Goal: Task Accomplishment & Management: Manage account settings

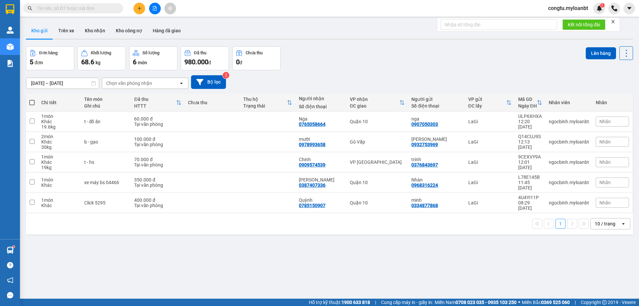
drag, startPoint x: 0, startPoint y: 0, endPoint x: 75, endPoint y: 7, distance: 74.9
paste input "0905908828"
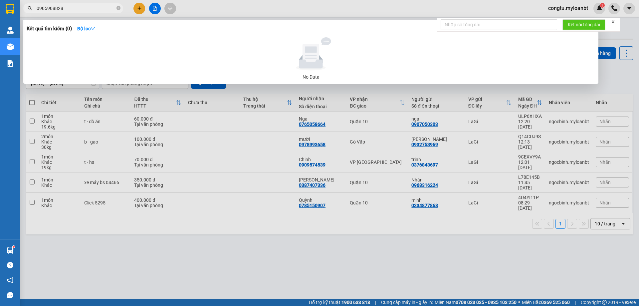
click at [91, 5] on input "0905908828" at bounding box center [76, 8] width 79 height 7
click at [90, 5] on input "0905908828" at bounding box center [76, 8] width 79 height 7
click at [92, 4] on span "0905908828" at bounding box center [73, 8] width 100 height 10
click at [72, 11] on input "0905908828" at bounding box center [76, 8] width 79 height 7
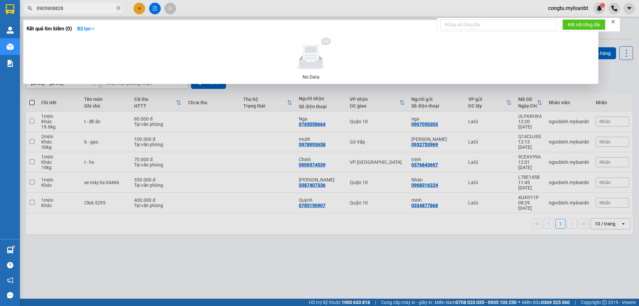
click at [72, 11] on input "0905908828" at bounding box center [76, 8] width 79 height 7
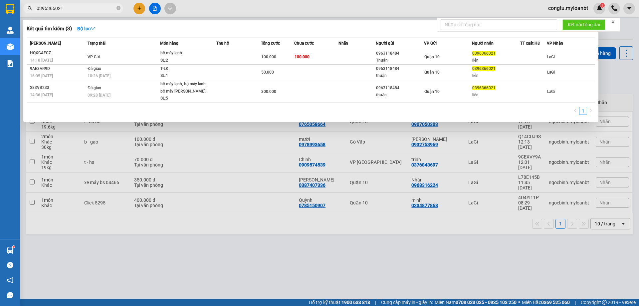
click at [70, 7] on input "0396366021" at bounding box center [76, 8] width 79 height 7
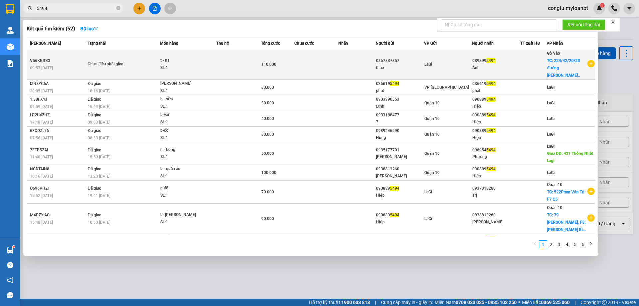
type input "5494"
click at [508, 64] on div "Ánh" at bounding box center [496, 67] width 48 height 7
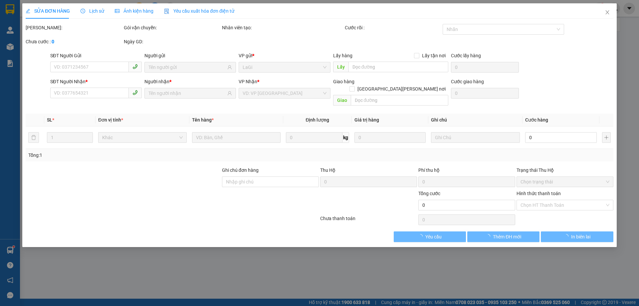
type input "0867837857"
type input "0898995494"
checkbox input "true"
type input "224/42/20/23 đường thạnh xuân 22, phường thạnh xuân, q12"
type input "110.000"
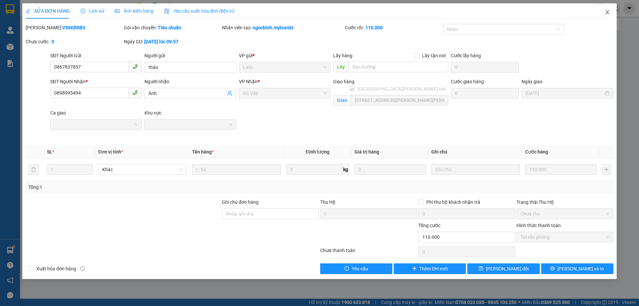
click at [611, 11] on span "Close" at bounding box center [607, 12] width 19 height 19
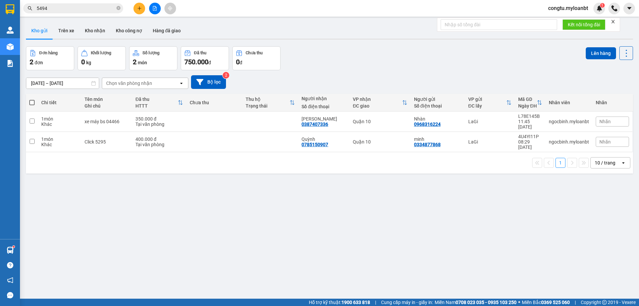
click at [61, 9] on input "5494" at bounding box center [76, 8] width 79 height 7
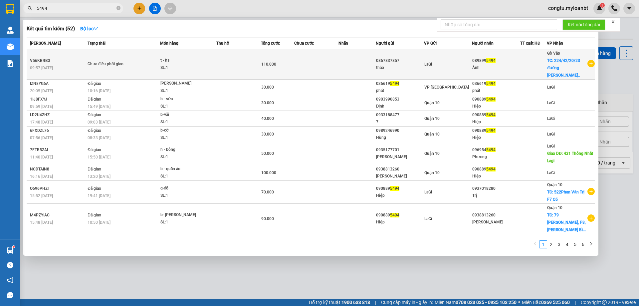
click at [561, 64] on div "Gò Vấp TC: 224/42/20/23 đường thạnh x..." at bounding box center [567, 64] width 40 height 29
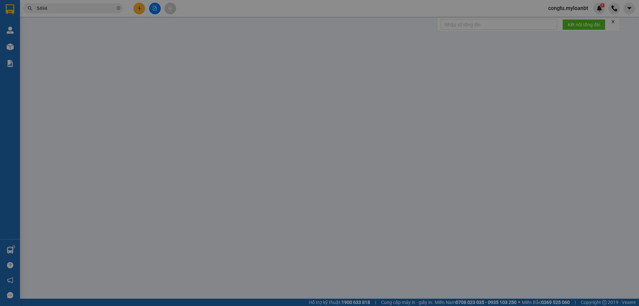
type input "0867837857"
type input "0898995494"
checkbox input "true"
type input "224/42/20/23 đường thạnh xuân 22, phường thạnh xuân, q12"
type input "110.000"
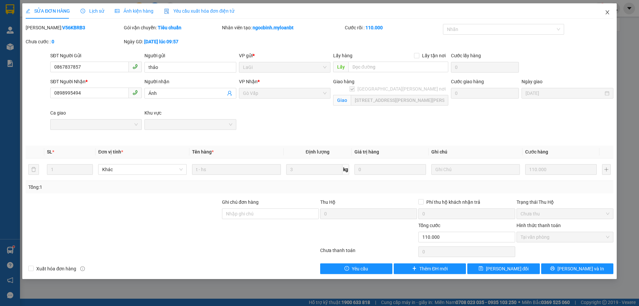
click at [608, 11] on icon "close" at bounding box center [608, 12] width 4 height 4
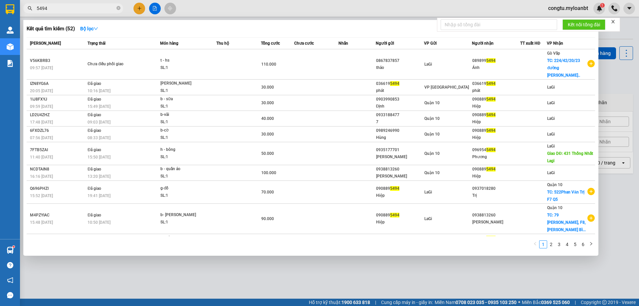
click at [76, 7] on input "5494" at bounding box center [76, 8] width 79 height 7
click at [58, 8] on input "5494" at bounding box center [76, 8] width 79 height 7
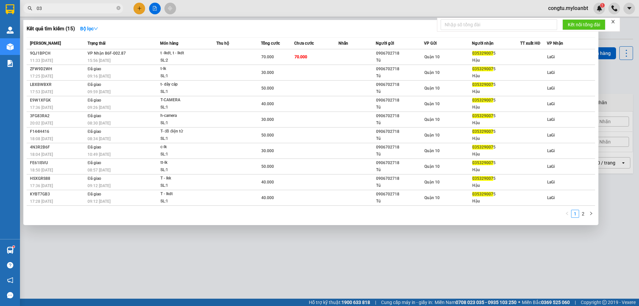
type input "0"
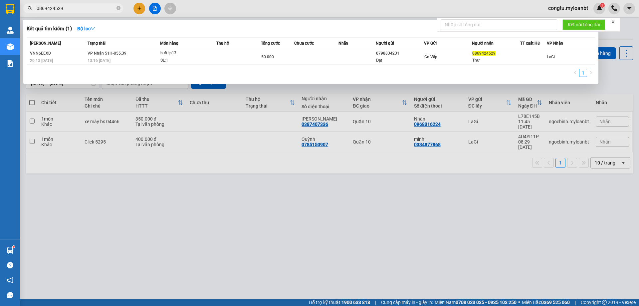
click at [439, 201] on div at bounding box center [319, 153] width 639 height 306
click at [72, 8] on input "0869424529" at bounding box center [76, 8] width 79 height 7
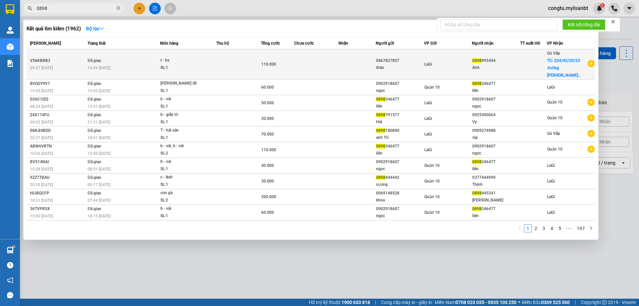
type input "0898"
drag, startPoint x: 497, startPoint y: 56, endPoint x: 470, endPoint y: 58, distance: 26.7
click at [470, 58] on tr "V56KBRB3 09:57 - 13/09 Đã giao 16:26 - 13/09 t - hs SL: 1 110.000 0867837857 th…" at bounding box center [311, 64] width 569 height 30
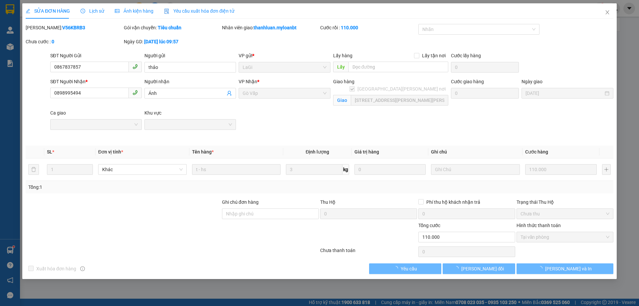
type input "0867837857"
type input "0898995494"
checkbox input "true"
type input "224/42/20/23 đường thạnh xuân 22, phường thạnh xuân, q12"
type input "110.000"
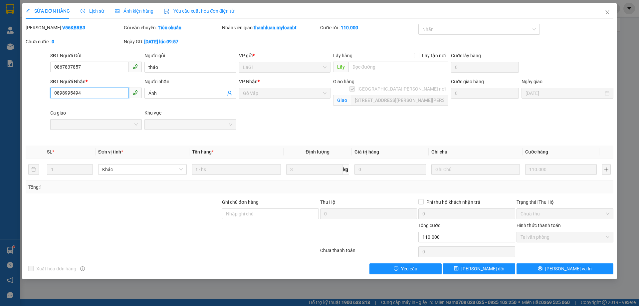
drag, startPoint x: 83, startPoint y: 95, endPoint x: 54, endPoint y: 99, distance: 29.2
click at [54, 99] on div "SĐT Người Nhận * 0898995494 0898995494" at bounding box center [96, 89] width 92 height 23
click at [610, 14] on icon "close" at bounding box center [607, 12] width 5 height 5
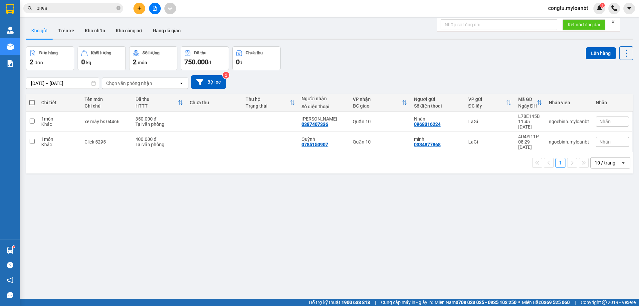
click at [462, 72] on div "11/09/2025 – 13/09/2025 Press the down arrow key to interact with the calendar …" at bounding box center [329, 82] width 607 height 24
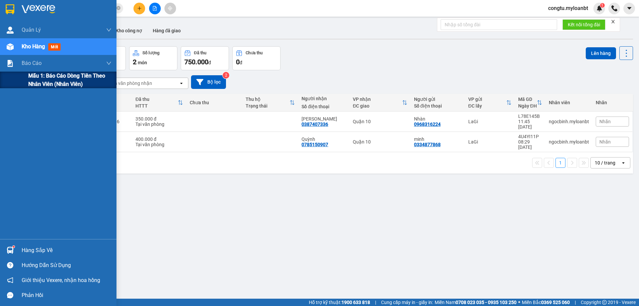
click at [15, 74] on div "Mẫu 1: Báo cáo dòng tiền theo nhân viên (Nhân viên)" at bounding box center [58, 80] width 117 height 17
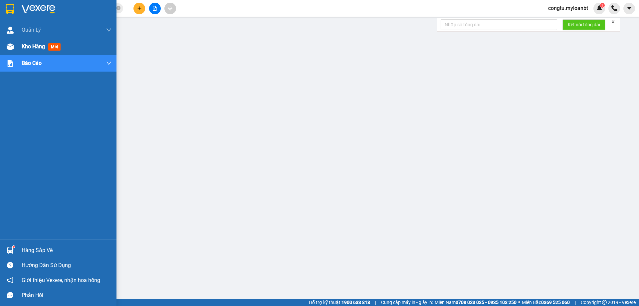
click at [32, 45] on span "Kho hàng" at bounding box center [33, 46] width 23 height 6
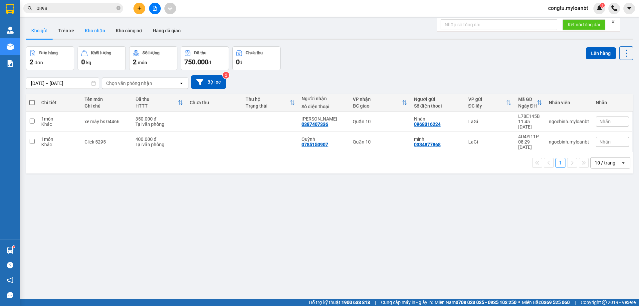
click at [84, 30] on button "Kho nhận" at bounding box center [95, 31] width 31 height 16
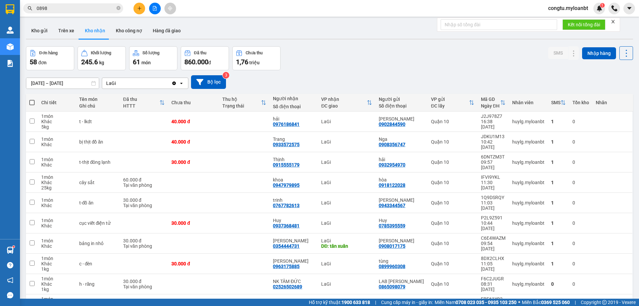
click at [136, 41] on div "ver 1.8.143 Kho gửi Trên xe Kho nhận Kho công nợ Hàng đã giao Đơn hàng 58 đơn K…" at bounding box center [329, 179] width 612 height 319
click at [136, 40] on div "Kho gửi Trên xe Kho nhận Kho công nợ Hàng đã giao" at bounding box center [329, 32] width 607 height 18
click at [137, 28] on button "Kho công nợ" at bounding box center [129, 31] width 37 height 16
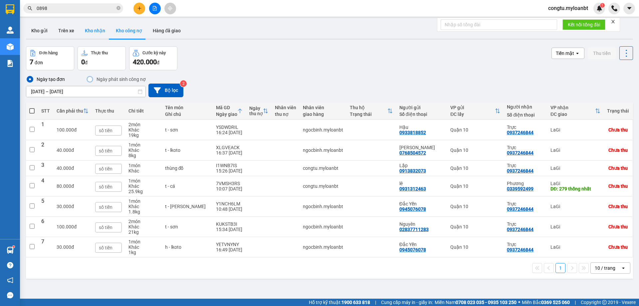
click at [83, 30] on button "Kho nhận" at bounding box center [95, 31] width 31 height 16
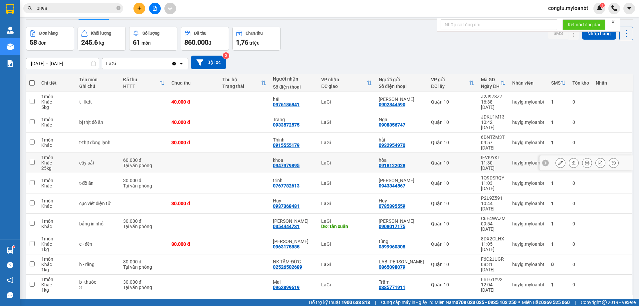
scroll to position [31, 0]
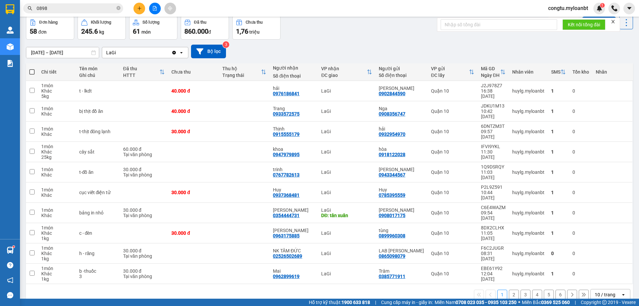
click at [607, 284] on div "1 2 3 4 5 6 10 / trang open" at bounding box center [329, 294] width 607 height 21
click at [606, 291] on div "10 / trang" at bounding box center [605, 294] width 21 height 7
click at [608, 250] on span "100 / trang" at bounding box center [603, 253] width 24 height 7
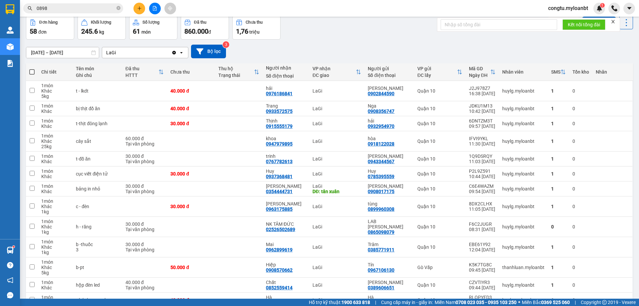
click at [99, 6] on input "0898" at bounding box center [76, 8] width 79 height 7
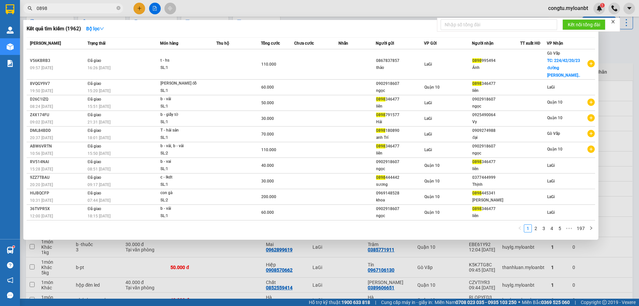
click at [99, 6] on input "0898" at bounding box center [76, 8] width 79 height 7
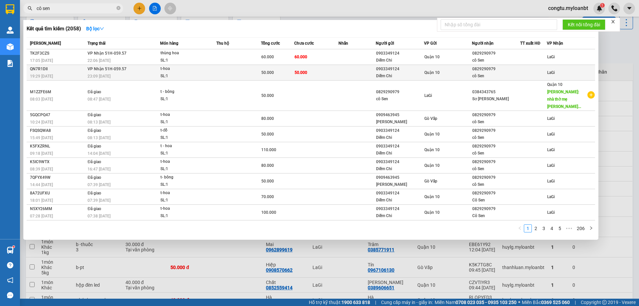
type input "cô sen"
click at [199, 75] on div "SL: 1" at bounding box center [185, 76] width 50 height 7
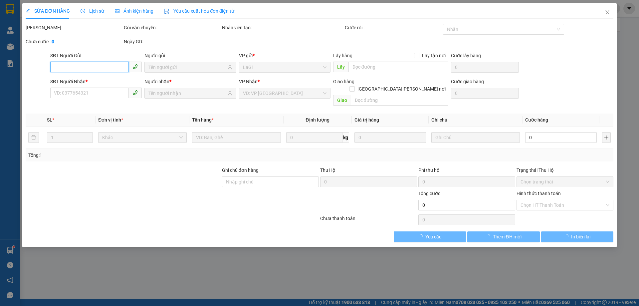
type input "0903349124"
type input "Diễm Chi"
type input "0829290979"
type input "cô Sen"
type input "50.000"
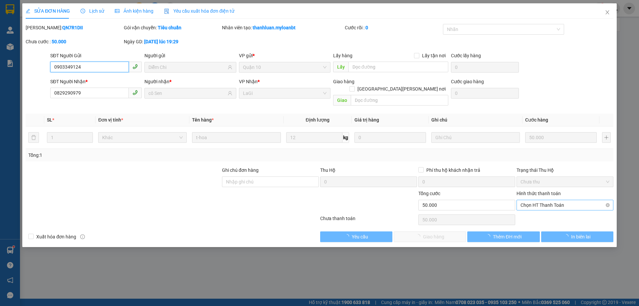
click at [551, 200] on span "Chọn HT Thanh Toán" at bounding box center [565, 205] width 89 height 10
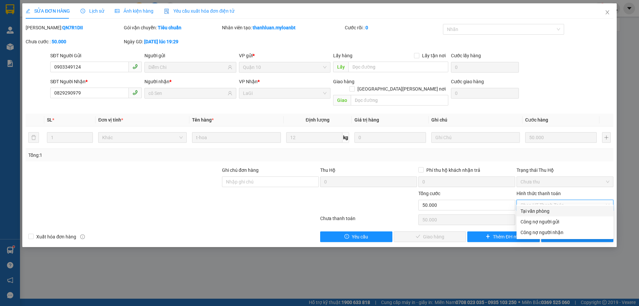
click at [561, 213] on div "Tại văn phòng" at bounding box center [565, 210] width 89 height 7
type input "0"
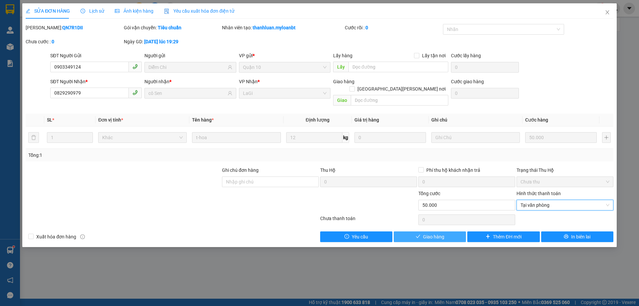
click at [420, 234] on icon "check" at bounding box center [418, 236] width 5 height 5
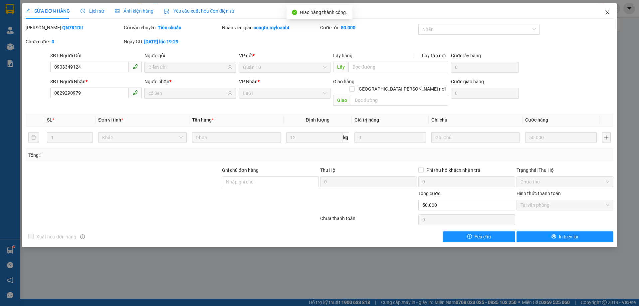
click at [605, 10] on icon "close" at bounding box center [607, 12] width 5 height 5
click at [608, 14] on div "Kết quả tìm kiếm ( 2058 ) Bộ lọc Mã ĐH Trạng thái Món hàng Thu hộ Tổng cước Chư…" at bounding box center [319, 8] width 639 height 17
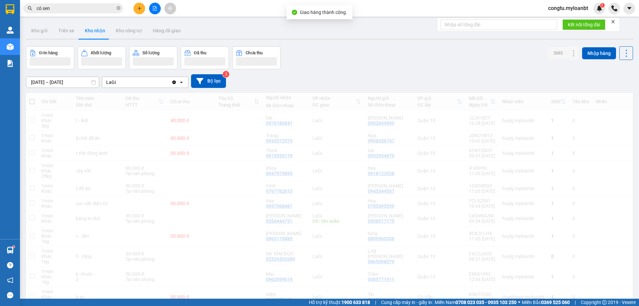
click at [442, 77] on div "15/08/2025 – 13/09/2025 Press the down arrow key to interact with the calendar …" at bounding box center [329, 81] width 607 height 14
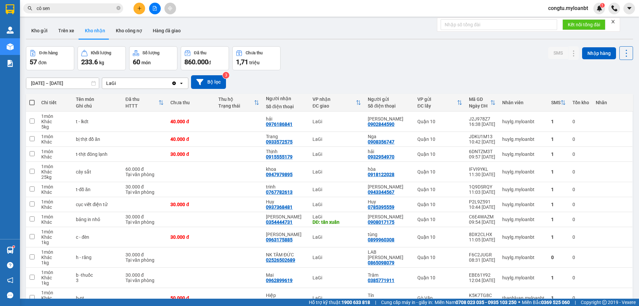
click at [125, 39] on div at bounding box center [329, 39] width 607 height 1
click at [92, 10] on input "cô sen" at bounding box center [76, 8] width 79 height 7
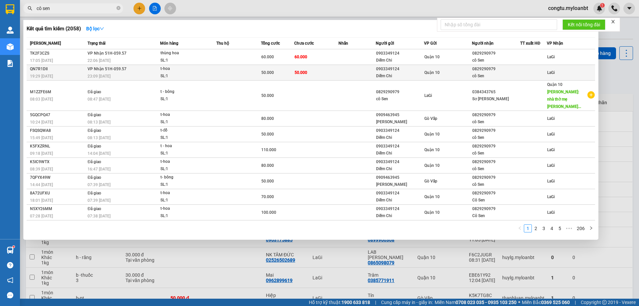
click at [380, 72] on div "0903349124" at bounding box center [400, 69] width 48 height 7
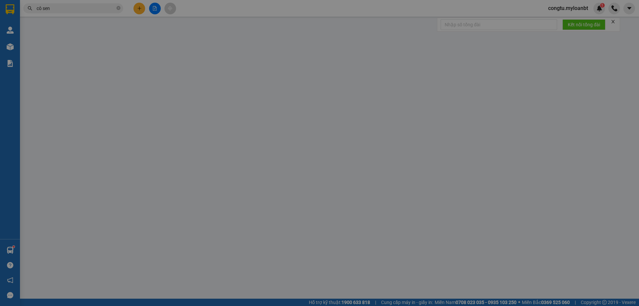
type input "0903349124"
type input "Diễm Chi"
type input "0829290979"
type input "cô Sen"
type input "50.000"
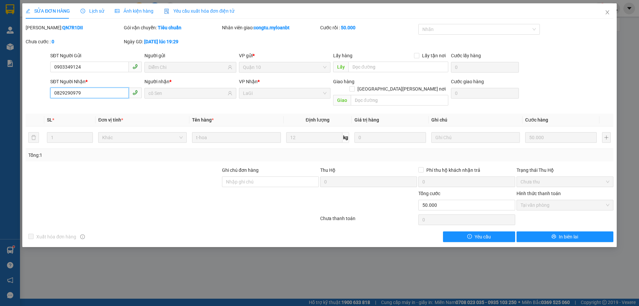
click at [98, 94] on input "0829290979" at bounding box center [89, 93] width 79 height 11
click at [608, 12] on icon "close" at bounding box center [607, 12] width 5 height 5
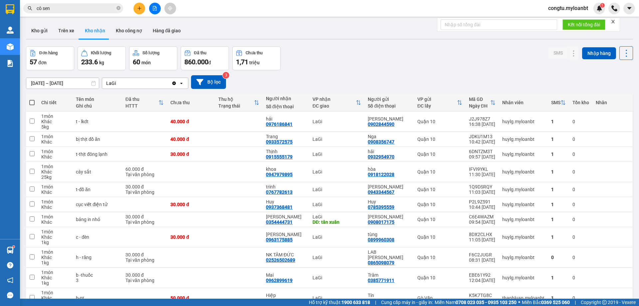
click at [580, 6] on span "congtu.myloanbt" at bounding box center [568, 8] width 51 height 8
click at [577, 22] on span "Đăng xuất" at bounding box center [570, 20] width 37 height 7
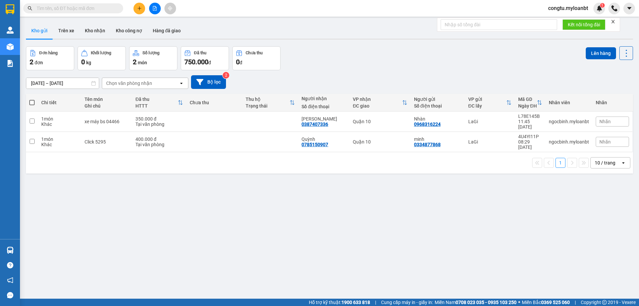
click at [108, 5] on input "text" at bounding box center [76, 8] width 79 height 7
click at [386, 40] on div "Kho gửi Trên xe Kho nhận Kho công nợ Hàng đã giao" at bounding box center [329, 32] width 607 height 18
click at [122, 27] on button "Kho công nợ" at bounding box center [129, 31] width 37 height 16
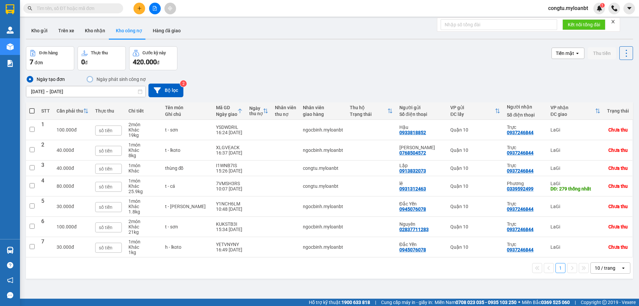
drag, startPoint x: 309, startPoint y: 75, endPoint x: 314, endPoint y: 61, distance: 14.2
click at [310, 75] on div "Ngày tạo đơn Ngày phát [PERSON_NAME] nợ [DATE] – [DATE] Press the down arrow ke…" at bounding box center [329, 86] width 607 height 32
click at [167, 89] on button "Bộ lọc" at bounding box center [165, 91] width 35 height 14
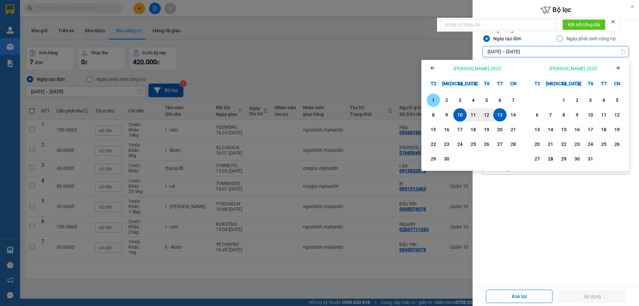
click at [435, 102] on div "1" at bounding box center [433, 100] width 9 height 8
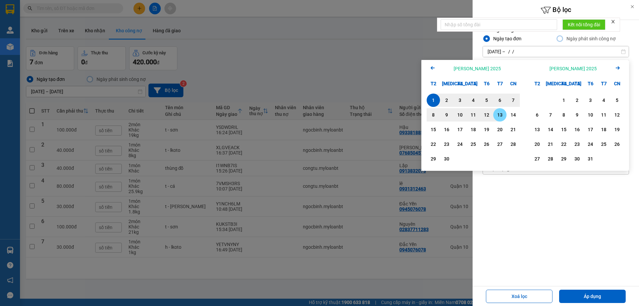
click at [497, 114] on div "13" at bounding box center [499, 115] width 9 height 8
type input "[DATE] – [DATE]"
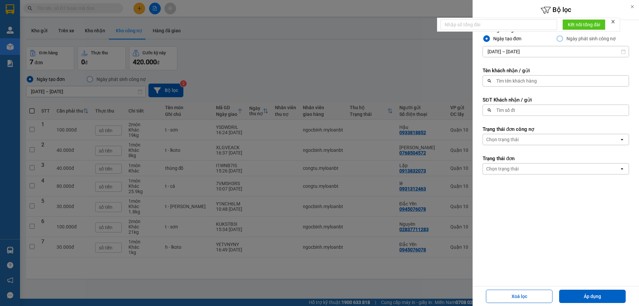
click at [510, 107] on div "Tìm số đt" at bounding box center [554, 110] width 142 height 11
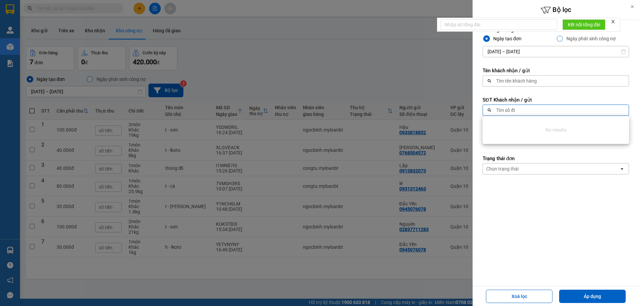
drag, startPoint x: 510, startPoint y: 107, endPoint x: 503, endPoint y: 118, distance: 13.3
click at [503, 118] on ul "No results" at bounding box center [556, 130] width 146 height 28
click at [502, 101] on label "SĐT Khách nhận / gửi" at bounding box center [556, 100] width 146 height 7
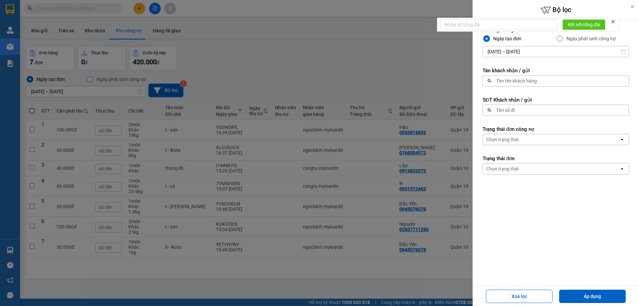
click at [502, 110] on div "Tìm số đt" at bounding box center [505, 110] width 19 height 7
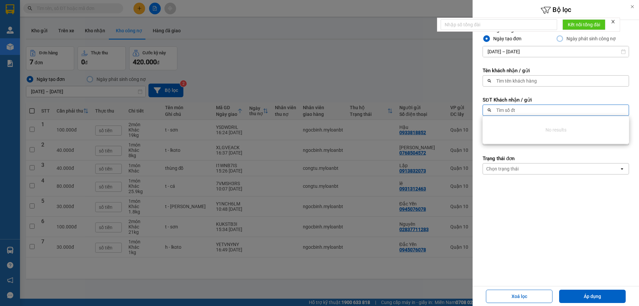
drag, startPoint x: 502, startPoint y: 110, endPoint x: 497, endPoint y: 109, distance: 5.4
click at [497, 109] on div "Tìm số đt" at bounding box center [554, 110] width 142 height 11
paste input "0829290979"
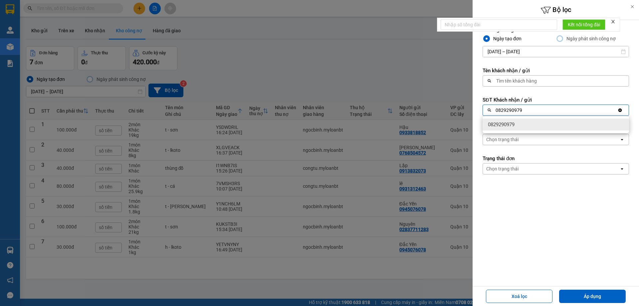
type input "0829290979"
click at [581, 125] on div "0829290979" at bounding box center [556, 125] width 146 height 12
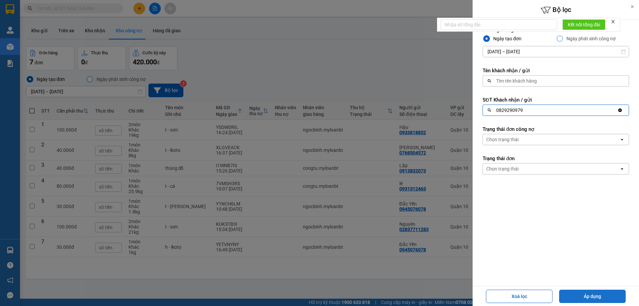
click at [606, 297] on button "Áp dụng" at bounding box center [592, 296] width 67 height 13
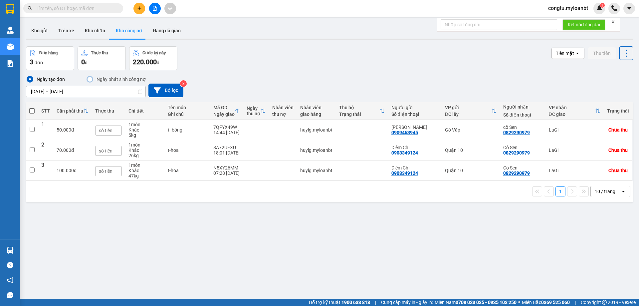
click at [508, 65] on div "Đơn hàng 3 [PERSON_NAME] thu 0 đ Cước kỳ này 220.000 [PERSON_NAME] mặt open Thu…" at bounding box center [329, 58] width 607 height 24
click at [121, 89] on input "[DATE] – [DATE]" at bounding box center [85, 91] width 119 height 11
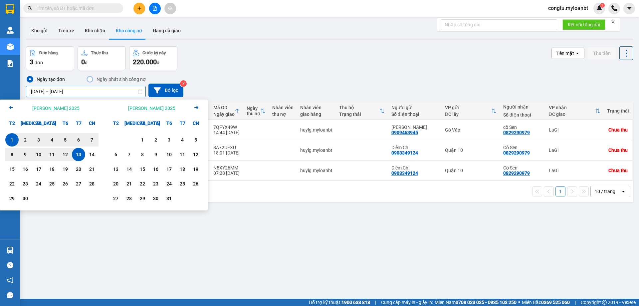
click at [12, 108] on icon "Arrow Left" at bounding box center [11, 108] width 8 height 8
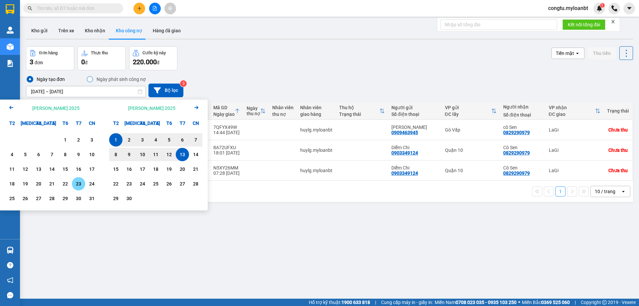
click at [75, 181] on div "23" at bounding box center [78, 184] width 9 height 8
click at [181, 155] on div "13" at bounding box center [182, 154] width 9 height 8
type input "[DATE] – [DATE]"
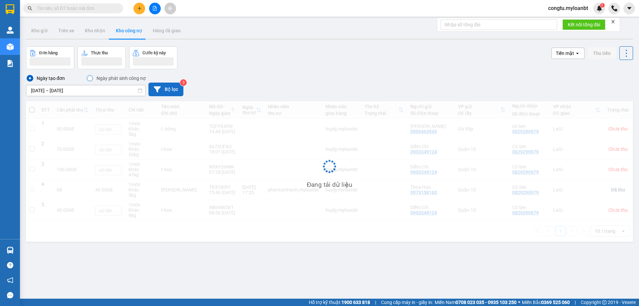
click at [178, 85] on button "Bộ lọc" at bounding box center [165, 90] width 35 height 14
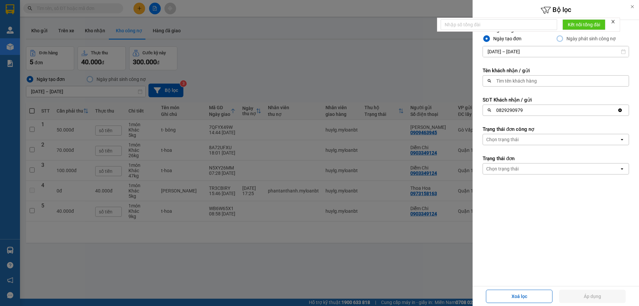
drag, startPoint x: 521, startPoint y: 57, endPoint x: 295, endPoint y: 62, distance: 226.1
click at [521, 57] on form "[PERSON_NAME] [PERSON_NAME] tạo [PERSON_NAME] phát [PERSON_NAME] nợ [DATE] – [D…" at bounding box center [556, 131] width 146 height 208
click at [270, 64] on div at bounding box center [319, 153] width 639 height 306
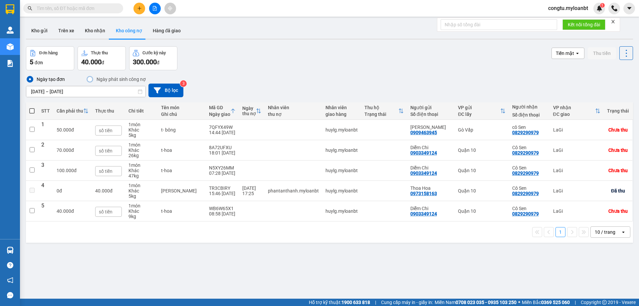
click at [211, 72] on div "Ngày tạo đơn Ngày phát [PERSON_NAME] nợ [DATE] – [DATE] Press the down arrow ke…" at bounding box center [329, 86] width 607 height 32
click at [241, 64] on div "Đơn hàng 5 [PERSON_NAME] thu 40.000 đ Cước kỳ này 300.000 [PERSON_NAME] mặt ope…" at bounding box center [329, 58] width 607 height 24
click at [31, 108] on span at bounding box center [31, 110] width 5 height 5
click at [32, 108] on input "checkbox" at bounding box center [32, 108] width 0 height 0
checkbox input "true"
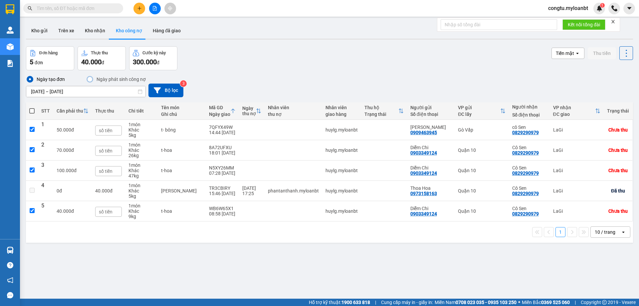
checkbox input "true"
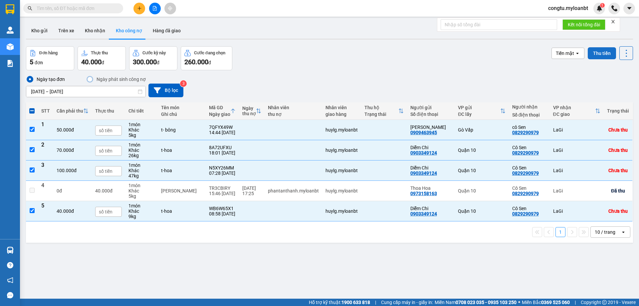
drag, startPoint x: 584, startPoint y: 52, endPoint x: 589, endPoint y: 52, distance: 4.7
click at [589, 52] on button "Thu tiền" at bounding box center [602, 53] width 28 height 12
checkbox input "false"
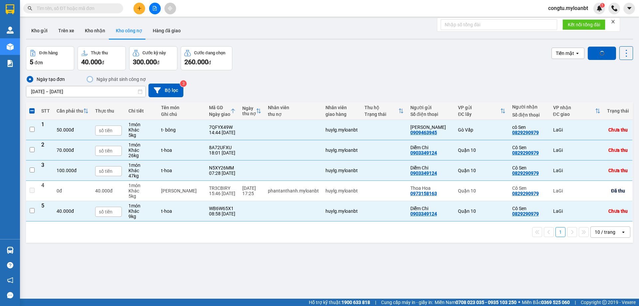
checkbox input "false"
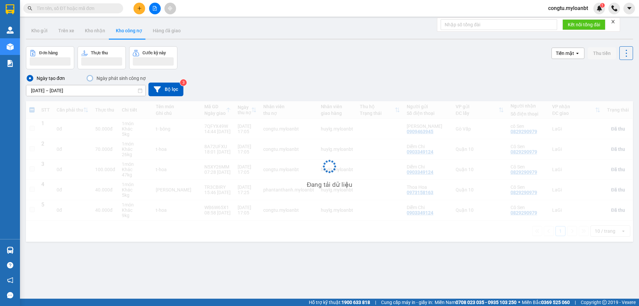
click at [225, 51] on div "Đơn hàng Thực thu Cước kỳ này Tiền mặt open Thu tiền" at bounding box center [329, 57] width 607 height 23
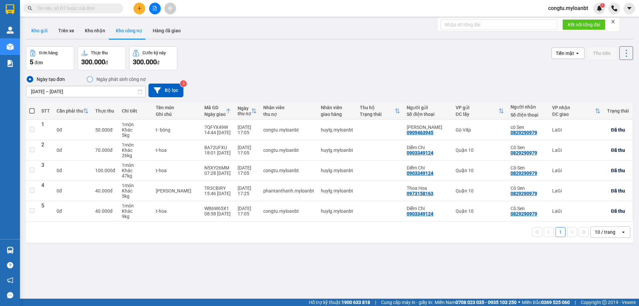
click at [42, 35] on button "Kho gửi" at bounding box center [39, 31] width 27 height 16
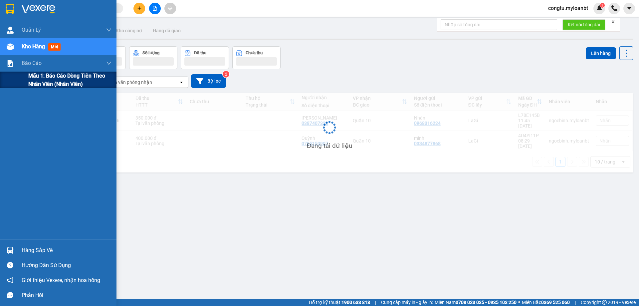
click at [28, 81] on div "Mẫu 1: Báo cáo dòng tiền theo nhân viên (Nhân viên)" at bounding box center [58, 80] width 117 height 17
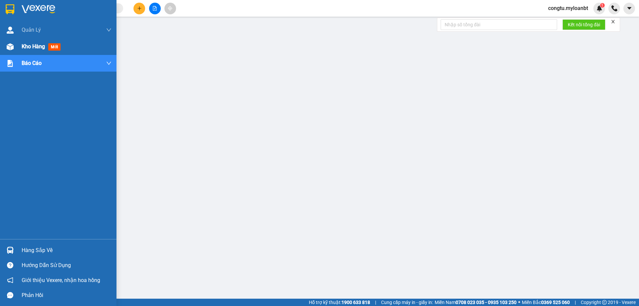
click at [15, 47] on div at bounding box center [10, 47] width 12 height 12
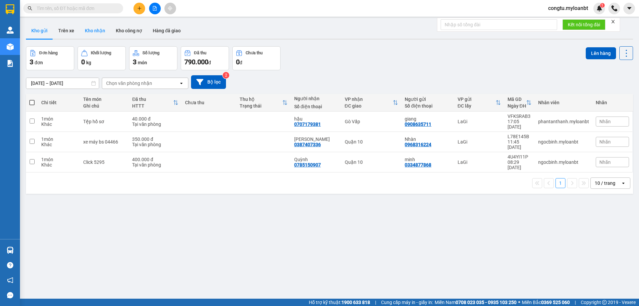
click at [85, 23] on button "Kho nhận" at bounding box center [95, 31] width 31 height 16
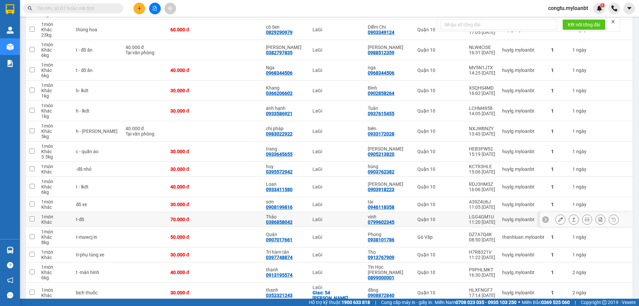
scroll to position [463, 0]
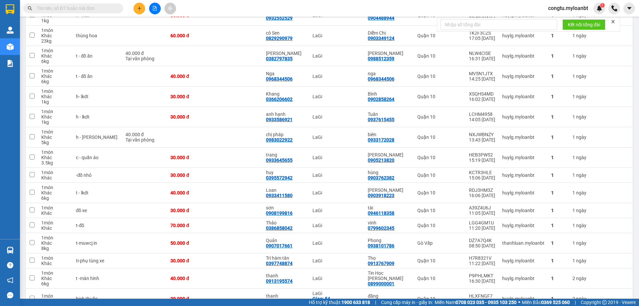
click at [93, 8] on input "text" at bounding box center [76, 8] width 79 height 7
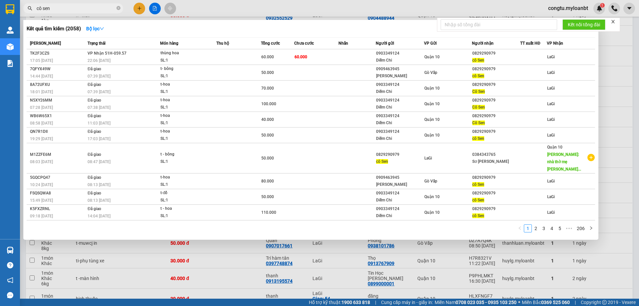
type input "cô sen"
click at [302, 260] on div at bounding box center [319, 153] width 639 height 306
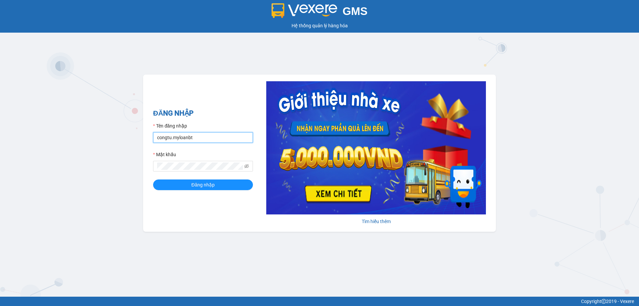
click at [175, 132] on input "congtu.myloanbt" at bounding box center [203, 137] width 100 height 11
type input "phantanthanh.myloanbt"
click at [193, 187] on span "Đăng nhập" at bounding box center [202, 184] width 23 height 7
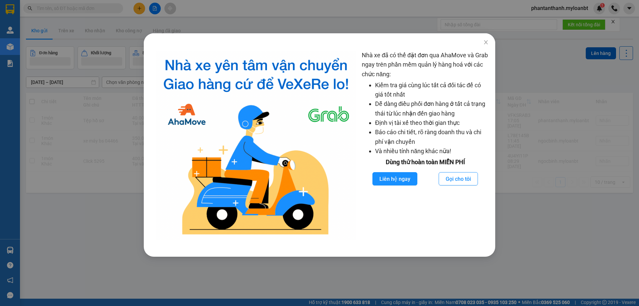
click at [576, 115] on div "Nhà xe đã có thể đặt đơn qua AhaMove và Grab ngay trên phần mềm quản lý hàng ho…" at bounding box center [319, 153] width 639 height 306
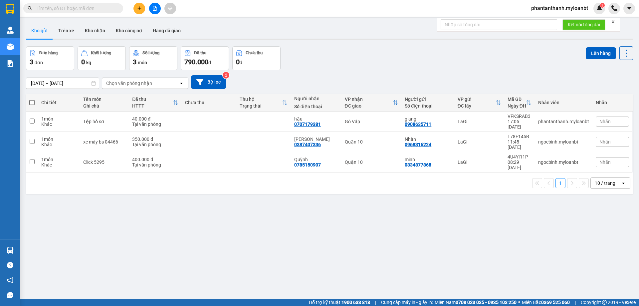
click at [440, 77] on div "11/09/2025 – 13/09/2025 Press the down arrow key to interact with the calendar …" at bounding box center [329, 82] width 607 height 14
click at [93, 25] on button "Kho nhận" at bounding box center [95, 31] width 31 height 16
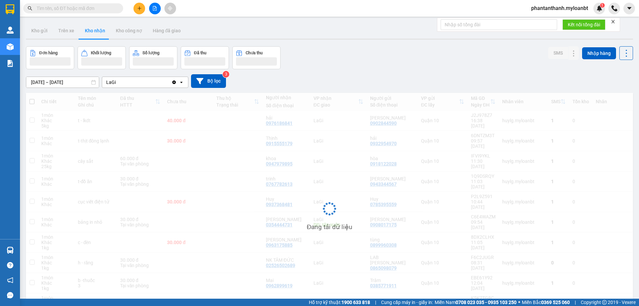
click at [404, 67] on div "Đơn hàng Khối lượng Số lượng Đã thu Chưa thu SMS Nhập hàng" at bounding box center [329, 57] width 607 height 23
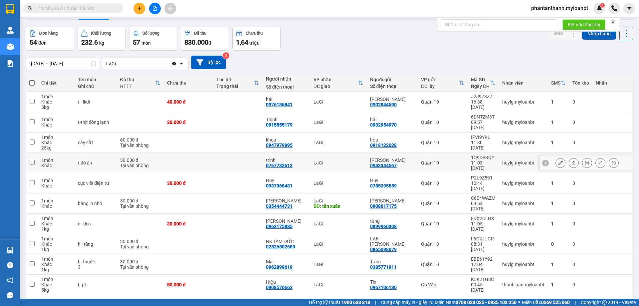
scroll to position [31, 0]
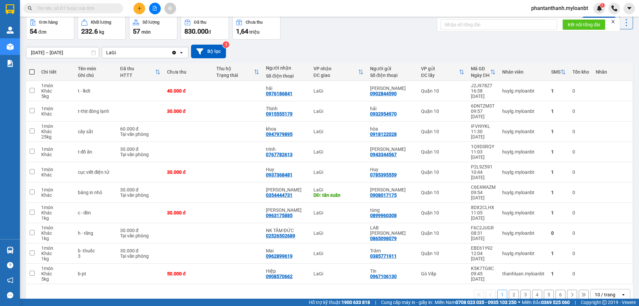
click at [592, 289] on div "10 / trang" at bounding box center [606, 294] width 30 height 11
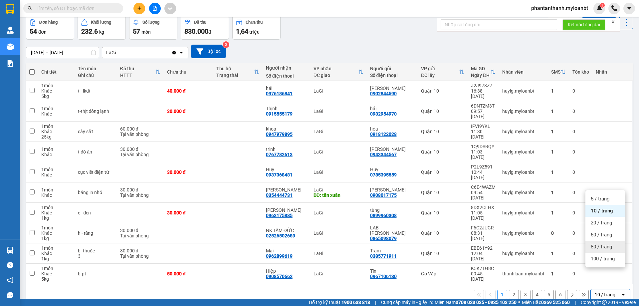
click at [607, 246] on span "80 / trang" at bounding box center [601, 246] width 21 height 7
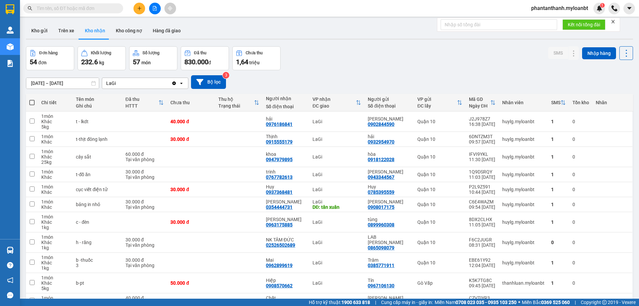
click at [91, 6] on input "text" at bounding box center [76, 8] width 79 height 7
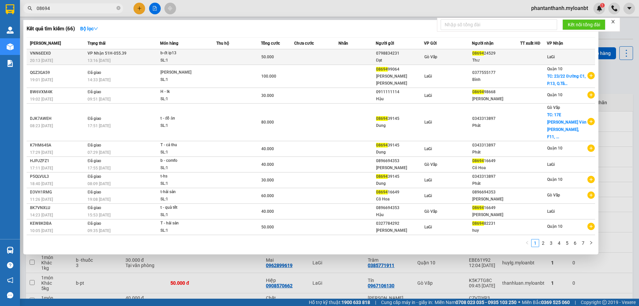
type input "08694"
click at [311, 58] on td at bounding box center [316, 57] width 45 height 16
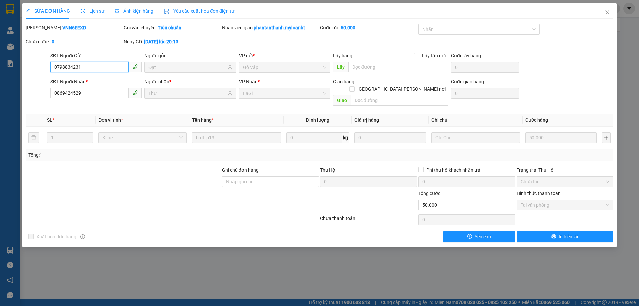
type input "0798834231"
type input "Đạt"
type input "0869424529"
type input "Thư"
type input "50.000"
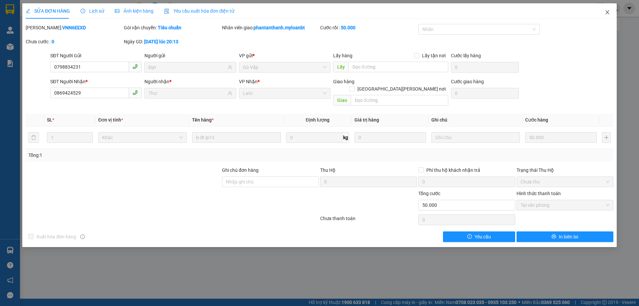
click at [607, 9] on span "Close" at bounding box center [607, 12] width 19 height 19
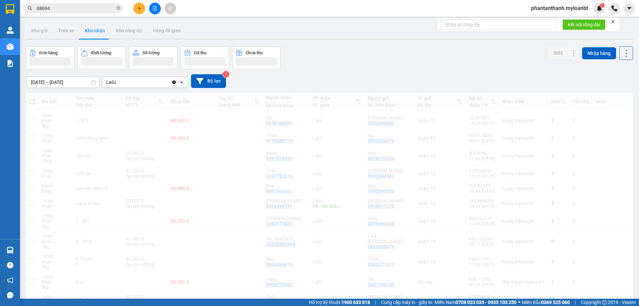
click at [608, 11] on div "phantanthanh.myloanbt 1" at bounding box center [582, 9] width 113 height 12
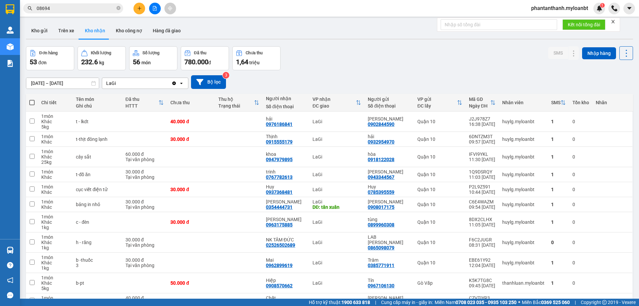
click at [394, 62] on div "Đơn hàng 53 đơn Khối lượng 232.6 kg Số lượng 56 món Đã thu 780.000 đ Chưa thu 1…" at bounding box center [329, 58] width 607 height 24
click at [48, 30] on button "Kho gửi" at bounding box center [39, 31] width 27 height 16
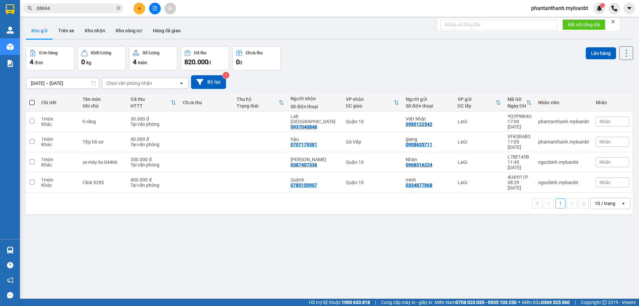
click at [363, 46] on div "ver 1.8.143 Kho gửi Trên xe Kho nhận Kho công nợ Hàng đã giao Đơn hàng 4 đơn Kh…" at bounding box center [329, 173] width 612 height 306
click at [59, 87] on div "ver 1.8.143 Kho gửi Trên xe Kho nhận Kho công nợ Hàng đã giao Đơn hàng 4 đơn Kh…" at bounding box center [329, 173] width 612 height 306
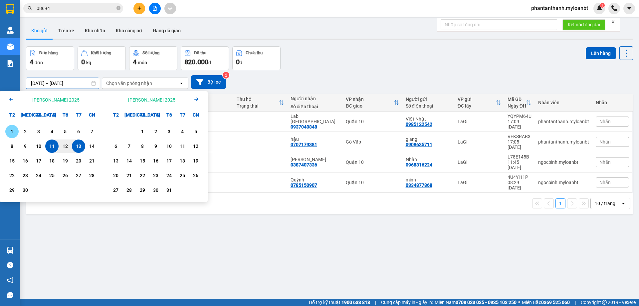
click at [11, 131] on div "1" at bounding box center [11, 131] width 9 height 8
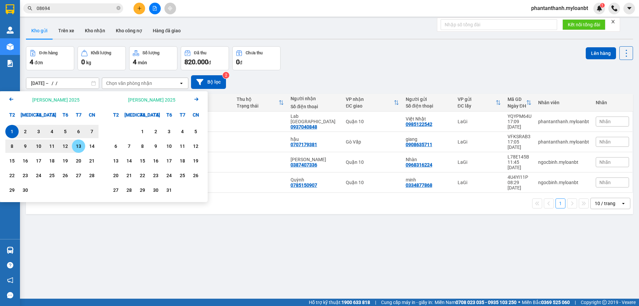
click at [82, 148] on div "13" at bounding box center [78, 146] width 9 height 8
type input "[DATE] – [DATE]"
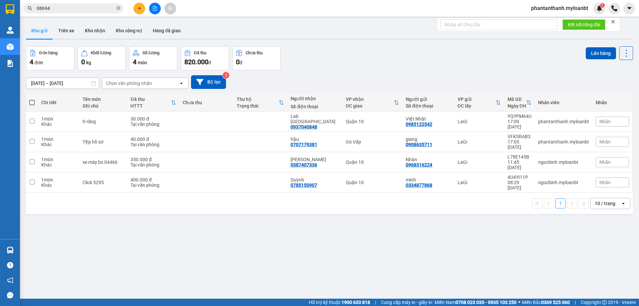
click at [437, 52] on div "Đơn hàng 4 đơn Khối lượng 0 kg Số lượng 4 món Đã thu 820.000 đ Chưa thu 0 đ Lên…" at bounding box center [329, 58] width 607 height 24
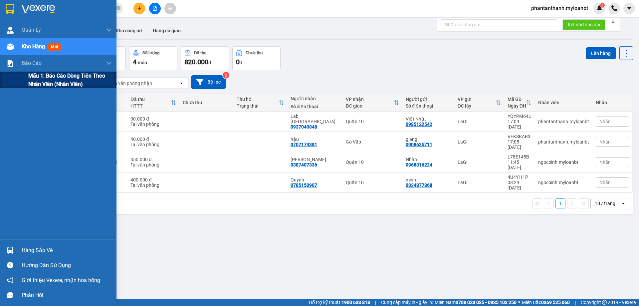
click at [32, 74] on span "Mẫu 1: Báo cáo dòng tiền theo nhân viên (Nhân viên)" at bounding box center [69, 80] width 83 height 17
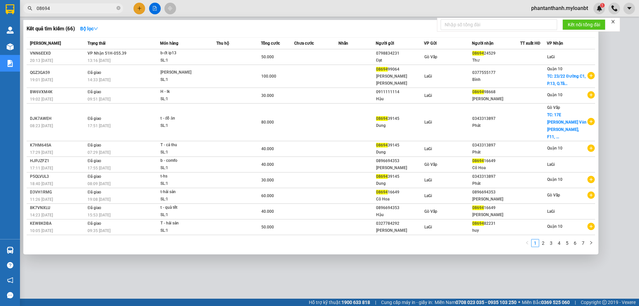
click at [102, 8] on input "08694" at bounding box center [76, 8] width 79 height 7
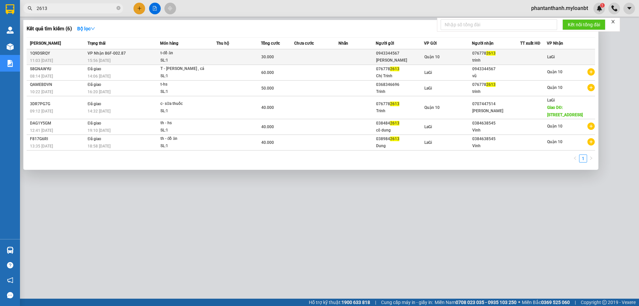
type input "2613"
click at [438, 57] on span "Quận 10" at bounding box center [431, 57] width 15 height 5
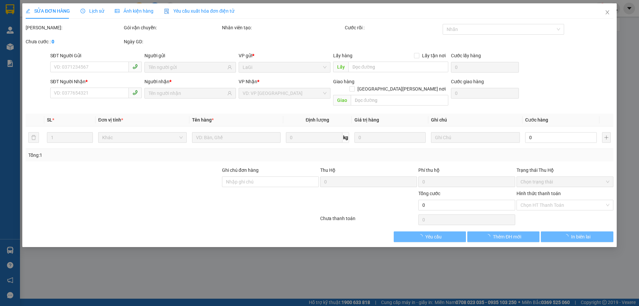
type input "0943344567"
type input "[PERSON_NAME]"
type input "0767782613"
type input "trinh"
type input "30.000"
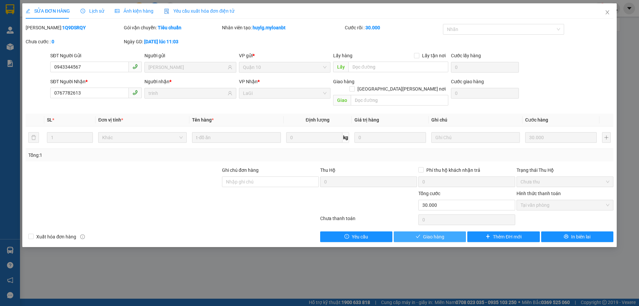
click at [441, 233] on span "Giao hàng" at bounding box center [433, 236] width 21 height 7
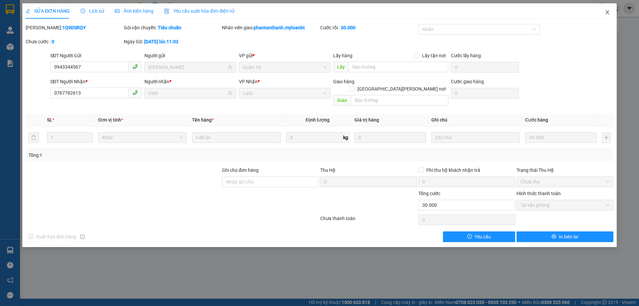
click at [608, 7] on span "Close" at bounding box center [607, 12] width 19 height 19
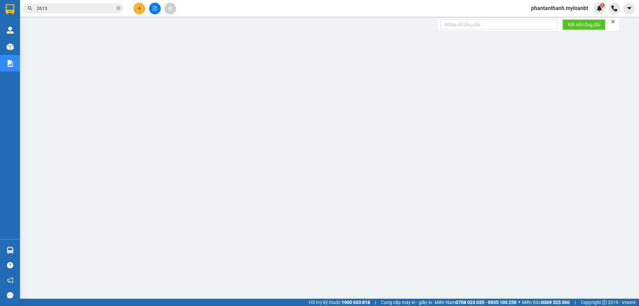
click at [92, 6] on input "2613" at bounding box center [76, 8] width 79 height 7
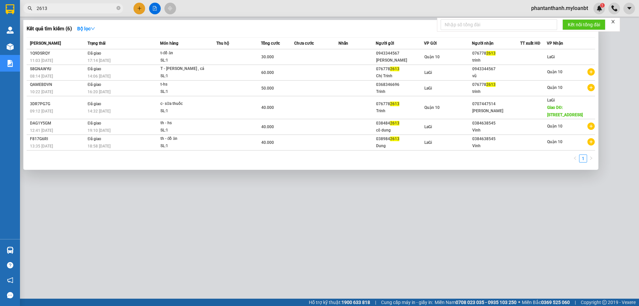
click at [210, 212] on div at bounding box center [319, 153] width 639 height 306
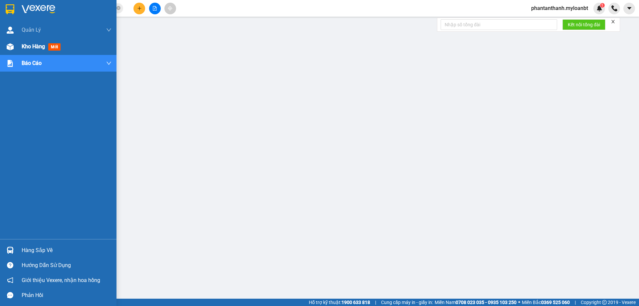
click at [5, 45] on div at bounding box center [10, 47] width 12 height 12
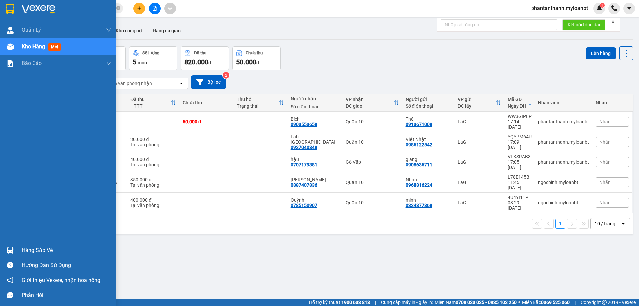
click at [29, 247] on div "Hàng sắp về" at bounding box center [67, 250] width 90 height 10
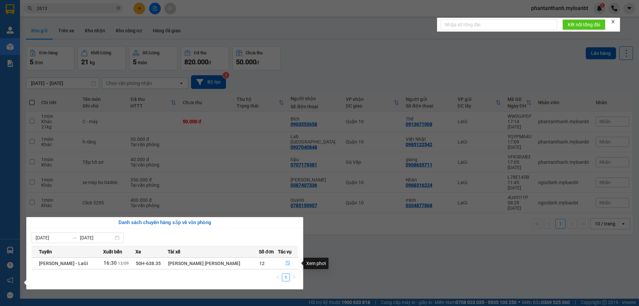
click at [286, 261] on icon "file-done" at bounding box center [288, 263] width 5 height 5
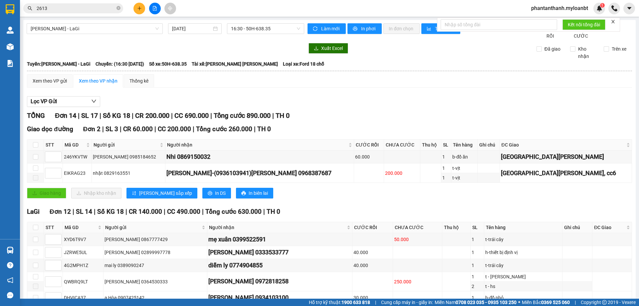
click at [420, 116] on div "Lọc VP Gửi TỔNG Đơn 14 | SL 17 | Số KG 18 | CR 200.000 | CC 690.000 | Tổng cướ…" at bounding box center [329, 256] width 605 height 326
click at [390, 116] on div "Lọc VP Gửi TỔNG Đơn 14 | SL 17 | Số KG 18 | CR 200.000 | CC 690.000 | Tổng cướ…" at bounding box center [329, 256] width 605 height 326
click at [390, 107] on div "Lọc VP Gửi" at bounding box center [329, 101] width 605 height 11
click at [478, 115] on div "Lọc VP Gửi TỔNG Đơn 14 | SL 17 | Số KG 18 | CR 200.000 | CC 690.000 | Tổng cướ…" at bounding box center [329, 256] width 605 height 326
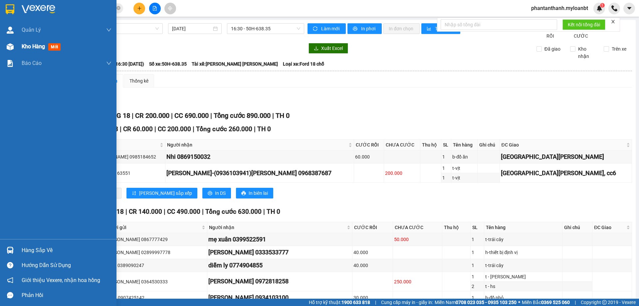
click at [4, 44] on div at bounding box center [10, 47] width 12 height 12
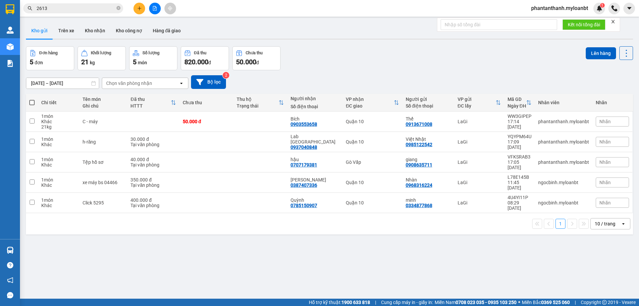
click at [395, 57] on div "Đơn hàng 5 đơn Khối lượng 21 kg Số lượng 5 món Đã thu 820.000 đ Chưa thu 50.000…" at bounding box center [329, 58] width 607 height 24
click at [311, 76] on div "01/09/2025 – 13/09/2025 Press the down arrow key to interact with the calendar …" at bounding box center [329, 82] width 607 height 14
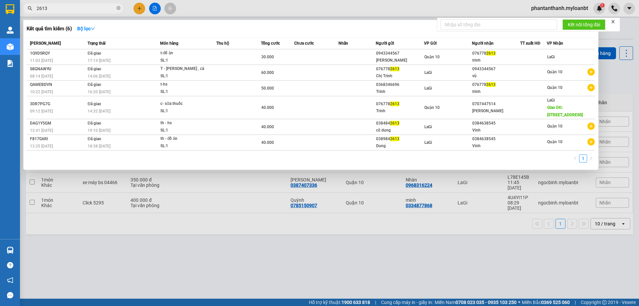
click at [77, 10] on input "2613" at bounding box center [76, 8] width 79 height 7
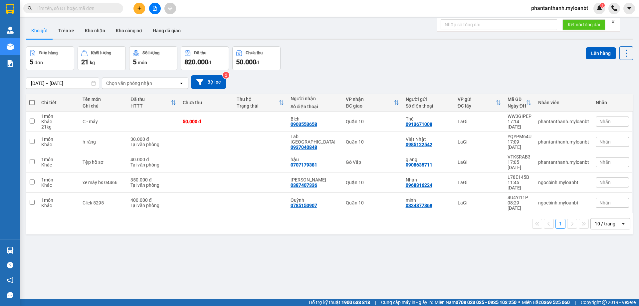
click at [62, 11] on input "text" at bounding box center [76, 8] width 79 height 7
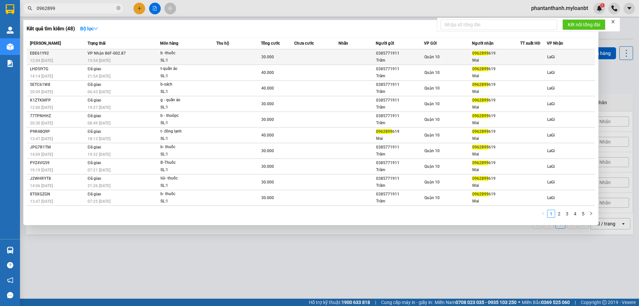
type input "0962899"
click at [276, 57] on div "30.000" at bounding box center [277, 56] width 33 height 7
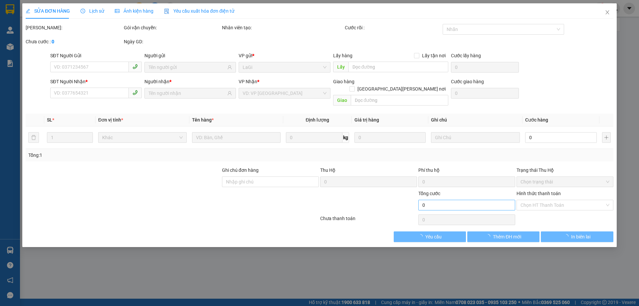
type input "0385771911"
type input "Trâm"
type input "0962899619"
type input "Mai"
type input "30.000"
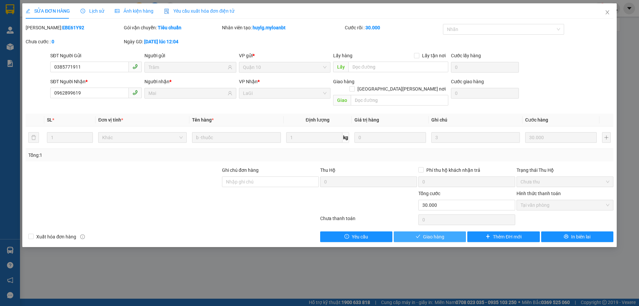
click at [453, 231] on button "Giao hàng" at bounding box center [430, 236] width 72 height 11
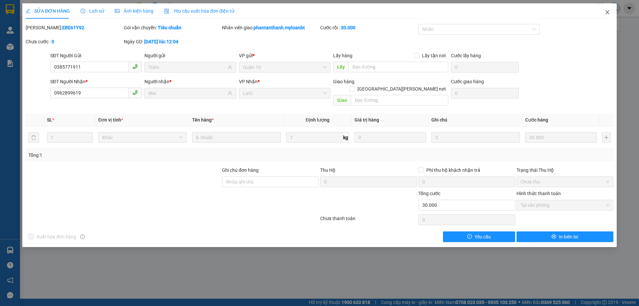
drag, startPoint x: 599, startPoint y: 14, endPoint x: 615, endPoint y: 10, distance: 17.0
click at [601, 14] on span "Close" at bounding box center [607, 12] width 19 height 19
click at [614, 10] on img at bounding box center [614, 8] width 6 height 6
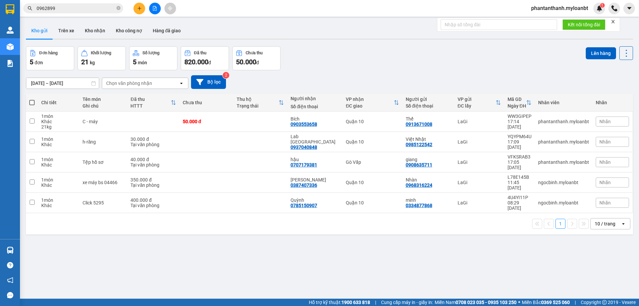
click at [373, 67] on div "Đơn hàng 5 đơn Khối lượng 21 kg Số lượng 5 món Đã thu 820.000 đ Chưa thu 50.000…" at bounding box center [329, 58] width 607 height 24
click at [72, 15] on div "Kết quả tìm kiếm ( 48 ) Bộ lọc Mã ĐH Trạng thái Món hàng Thu hộ Tổng cước Chưa …" at bounding box center [319, 8] width 639 height 17
click at [77, 11] on input "0962899" at bounding box center [76, 8] width 79 height 7
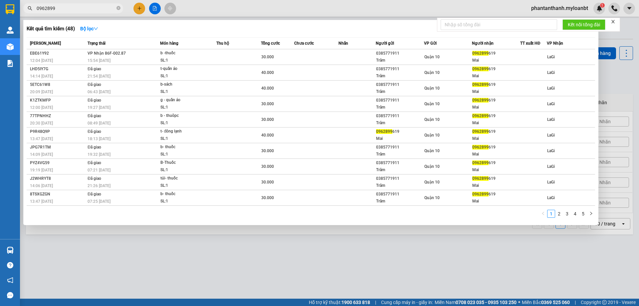
click at [77, 11] on input "0962899" at bounding box center [76, 8] width 79 height 7
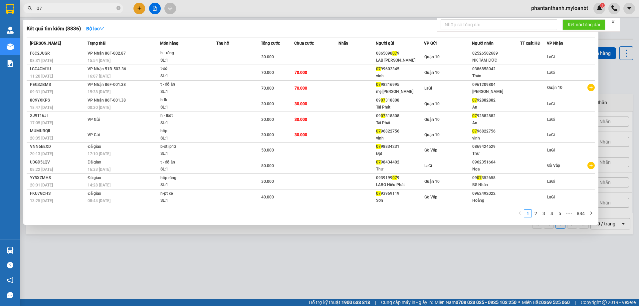
type input "0"
